Goal: Information Seeking & Learning: Learn about a topic

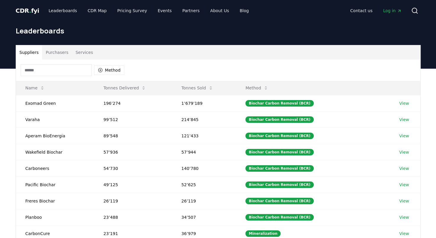
click at [57, 53] on button "Purchasers" at bounding box center [57, 52] width 30 height 14
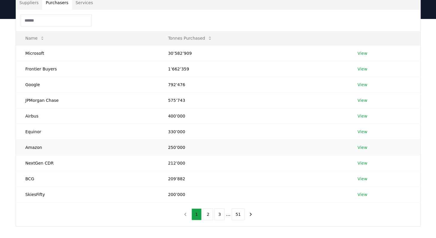
scroll to position [59, 0]
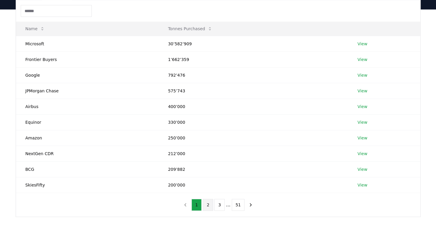
click at [208, 201] on button "2" at bounding box center [208, 205] width 10 height 12
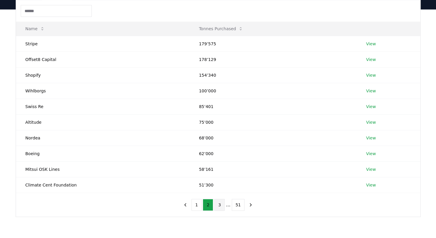
click at [217, 204] on button "3" at bounding box center [219, 205] width 10 height 12
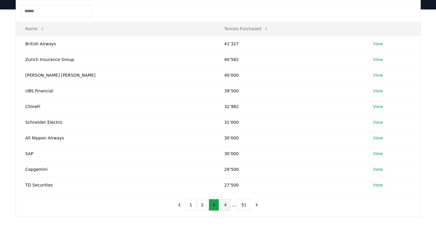
click at [228, 206] on button "4" at bounding box center [225, 205] width 10 height 12
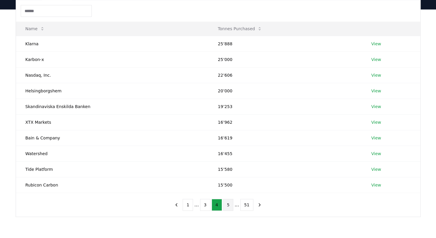
click at [229, 207] on button "5" at bounding box center [228, 205] width 10 height 12
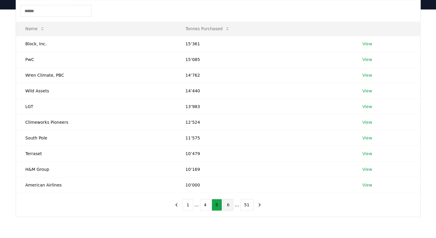
click at [231, 207] on button "6" at bounding box center [228, 205] width 10 height 12
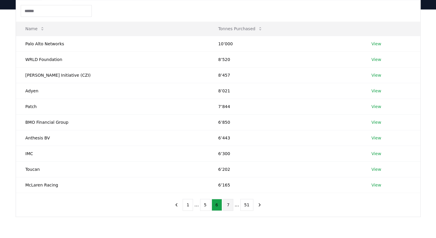
click at [229, 205] on button "7" at bounding box center [228, 205] width 10 height 12
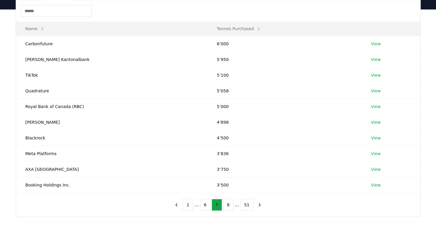
click at [229, 205] on button "8" at bounding box center [228, 205] width 10 height 12
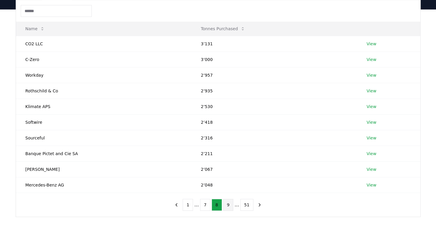
click at [231, 204] on button "9" at bounding box center [228, 205] width 10 height 12
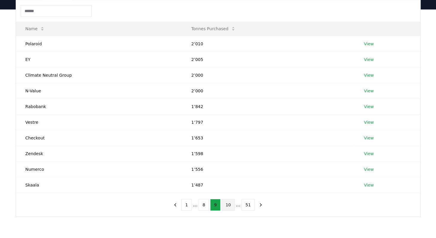
click at [231, 204] on button "10" at bounding box center [228, 205] width 13 height 12
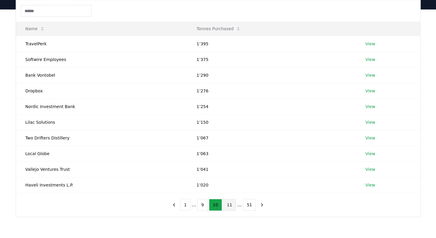
click at [231, 206] on button "11" at bounding box center [229, 205] width 13 height 12
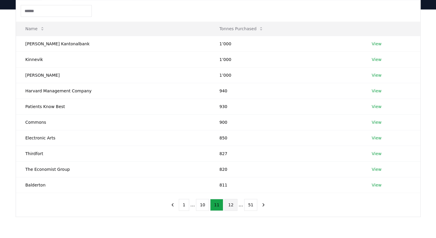
click at [231, 205] on button "12" at bounding box center [230, 205] width 13 height 12
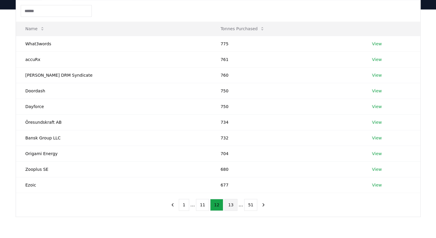
click at [228, 207] on button "13" at bounding box center [230, 205] width 13 height 12
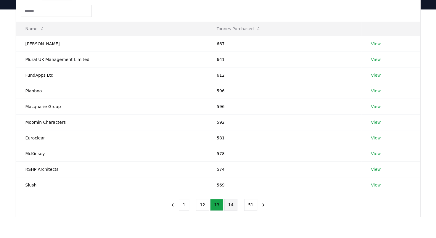
click at [230, 206] on button "14" at bounding box center [230, 205] width 13 height 12
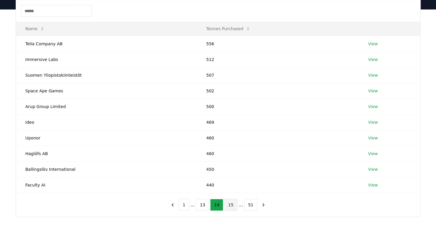
click at [233, 202] on button "15" at bounding box center [230, 205] width 13 height 12
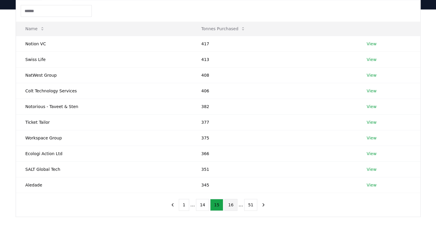
click at [230, 204] on button "16" at bounding box center [230, 205] width 13 height 12
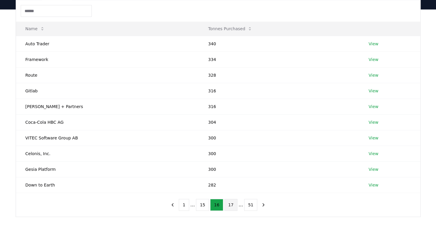
click at [231, 205] on button "17" at bounding box center [230, 205] width 13 height 12
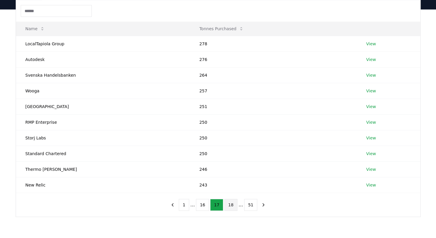
click at [234, 207] on button "18" at bounding box center [230, 205] width 13 height 12
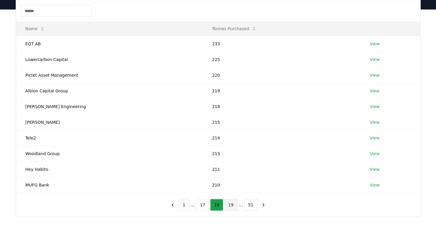
click at [232, 206] on button "19" at bounding box center [230, 205] width 13 height 12
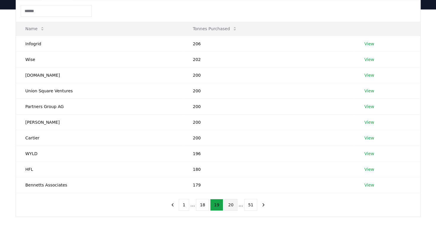
click at [233, 205] on button "20" at bounding box center [230, 205] width 13 height 12
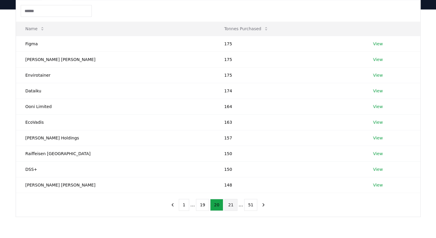
click at [226, 204] on button "21" at bounding box center [230, 205] width 13 height 12
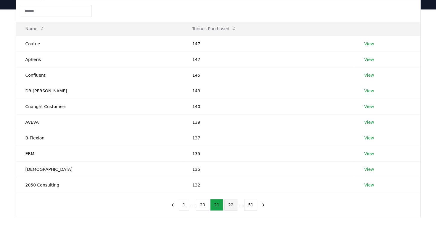
click at [229, 205] on button "22" at bounding box center [230, 205] width 13 height 12
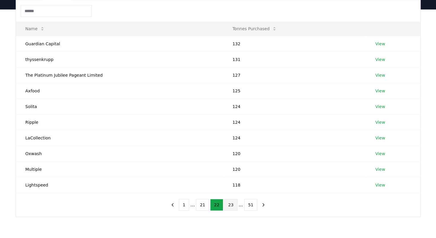
click at [234, 206] on button "23" at bounding box center [230, 205] width 13 height 12
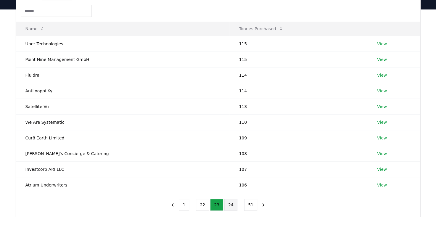
click at [233, 206] on button "24" at bounding box center [230, 205] width 13 height 12
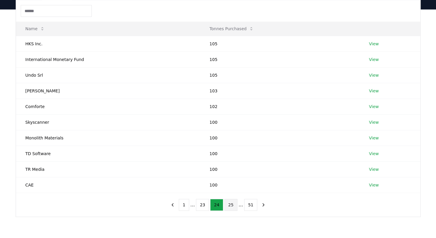
click at [234, 209] on button "25" at bounding box center [230, 205] width 13 height 12
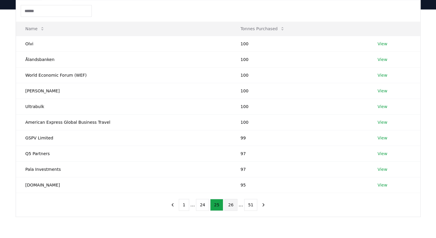
click at [233, 207] on button "26" at bounding box center [230, 205] width 13 height 12
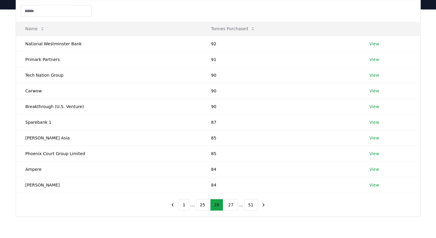
click at [233, 207] on button "27" at bounding box center [230, 205] width 13 height 12
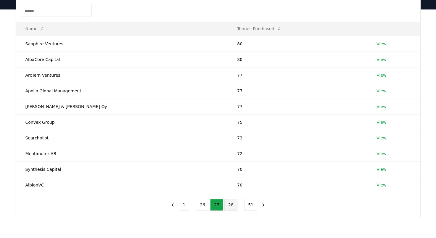
click at [231, 207] on button "28" at bounding box center [230, 205] width 13 height 12
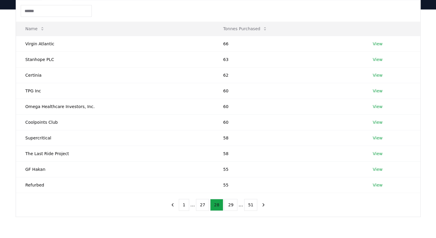
click at [231, 207] on button "29" at bounding box center [230, 205] width 13 height 12
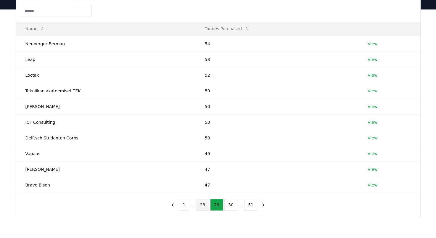
click at [231, 207] on button "30" at bounding box center [230, 205] width 13 height 12
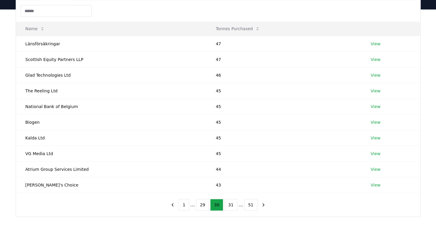
click at [231, 207] on button "31" at bounding box center [230, 205] width 13 height 12
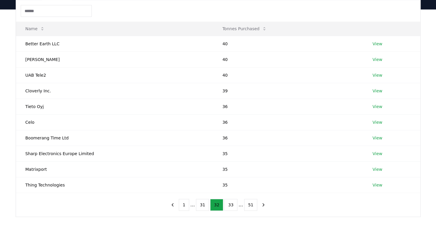
click at [231, 207] on button "33" at bounding box center [230, 205] width 13 height 12
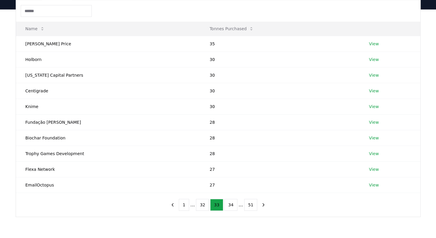
click at [55, 6] on input at bounding box center [56, 11] width 71 height 12
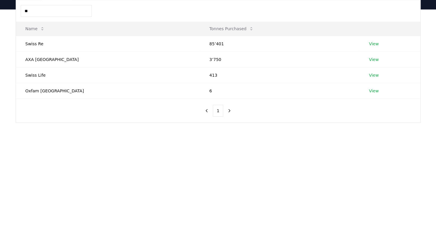
type input "*"
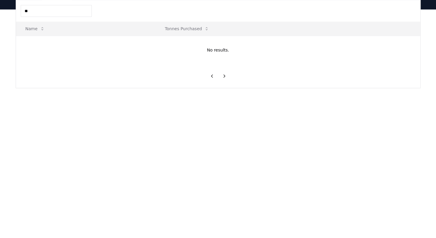
type input "*"
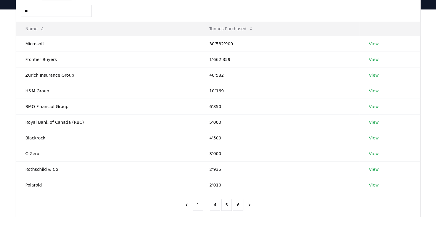
type input "*"
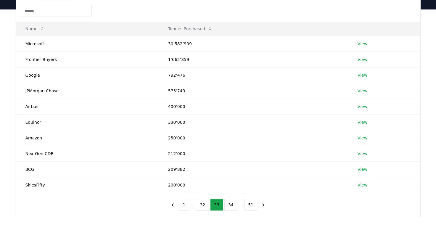
click at [84, 7] on input at bounding box center [56, 11] width 71 height 12
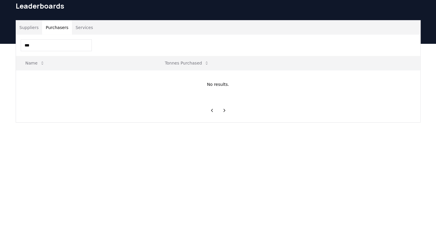
scroll to position [0, 0]
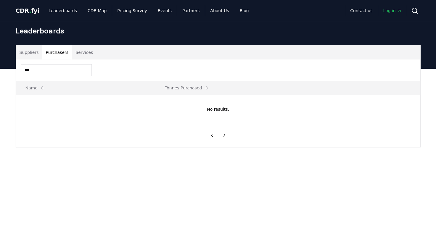
click at [57, 71] on input "***" at bounding box center [56, 70] width 71 height 12
click at [56, 71] on input "***" at bounding box center [56, 70] width 71 height 12
click at [52, 70] on input "***" at bounding box center [56, 70] width 71 height 12
type input "*"
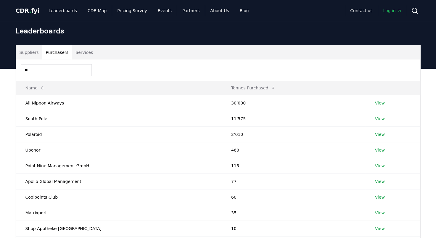
type input "*"
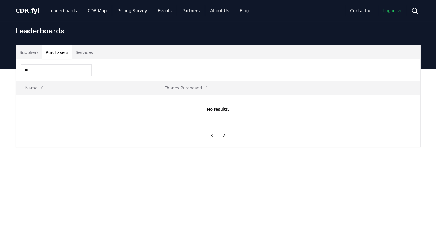
type input "*"
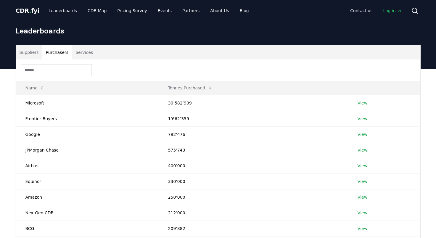
type input "*"
